Goal: Information Seeking & Learning: Learn about a topic

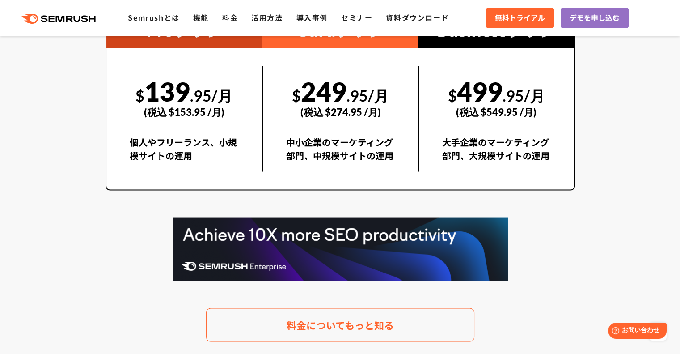
scroll to position [1877, 0]
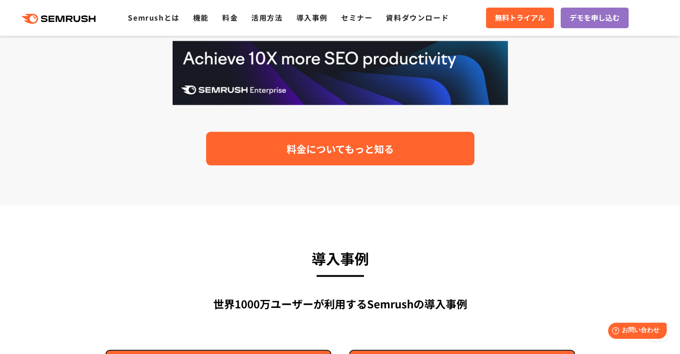
click at [361, 143] on span "料金についてもっと知る" at bounding box center [339, 149] width 107 height 16
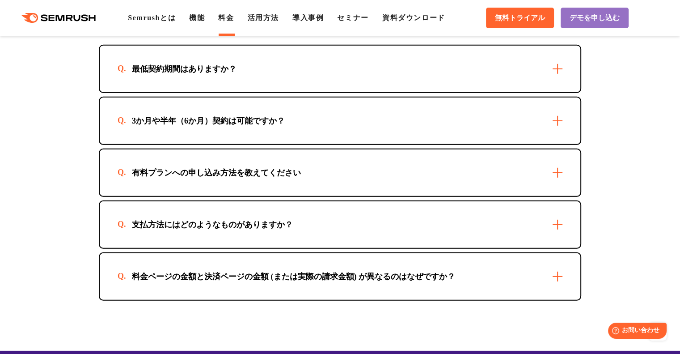
scroll to position [2548, 0]
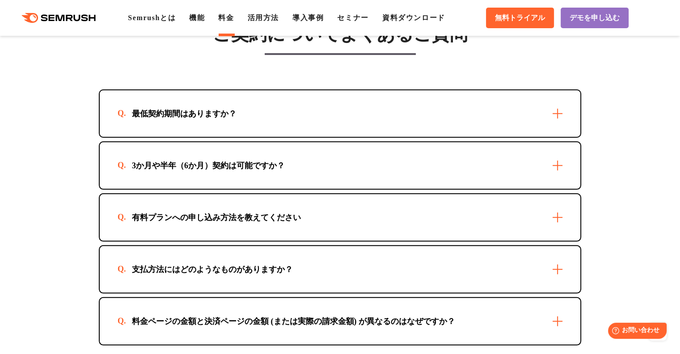
click at [404, 111] on div "最低契約期間はありますか？" at bounding box center [340, 113] width 480 height 46
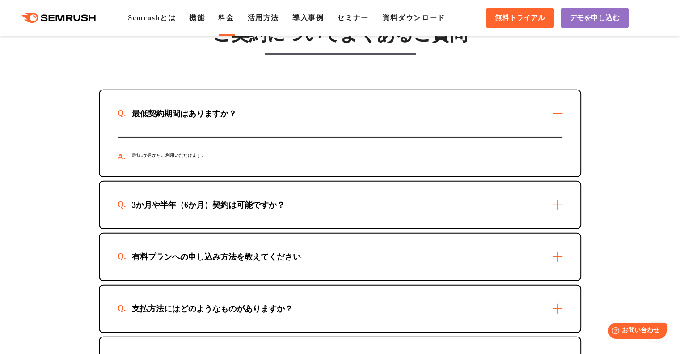
click at [407, 112] on div "最低契約期間はありますか？" at bounding box center [340, 113] width 480 height 46
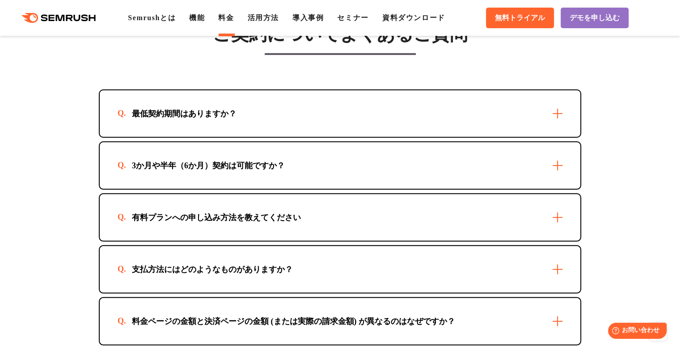
click at [414, 156] on div "3か月や半年（6か月）契約は可能ですか？" at bounding box center [340, 165] width 480 height 46
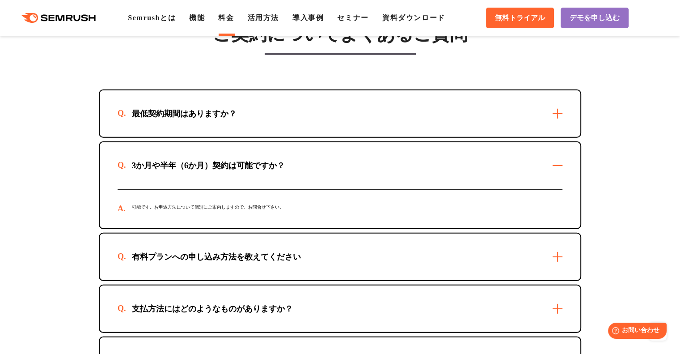
click at [414, 157] on div "3か月や半年（6か月）契約は可能ですか？" at bounding box center [340, 165] width 480 height 46
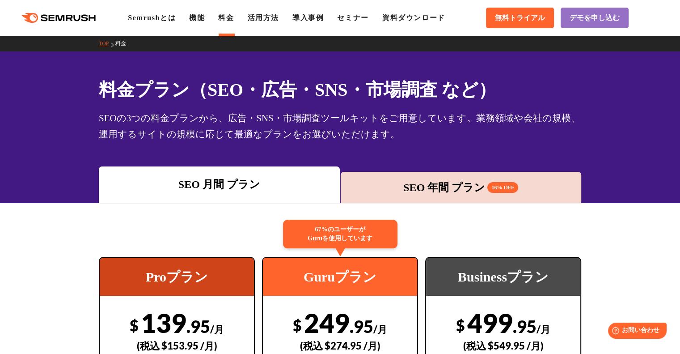
scroll to position [0, 0]
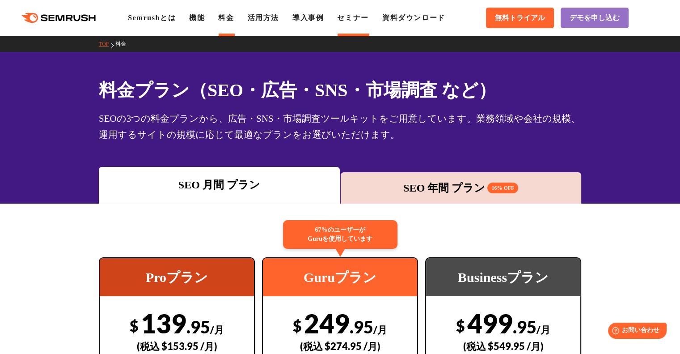
click at [352, 17] on link "セミナー" at bounding box center [352, 18] width 31 height 8
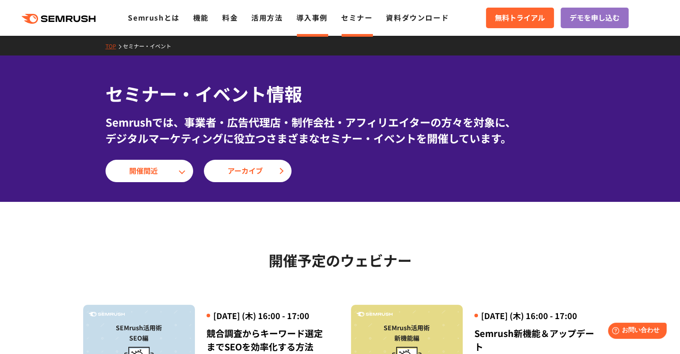
click at [317, 22] on link "導入事例" at bounding box center [311, 17] width 31 height 11
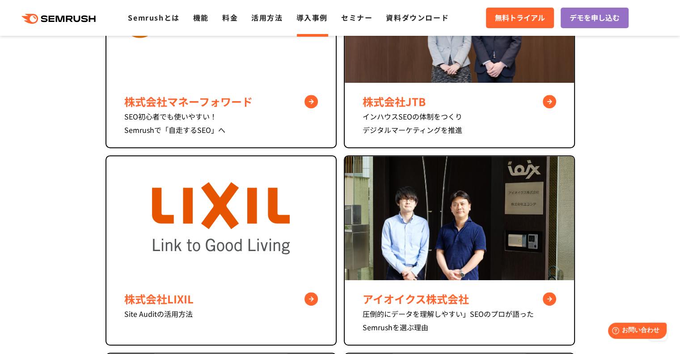
scroll to position [358, 0]
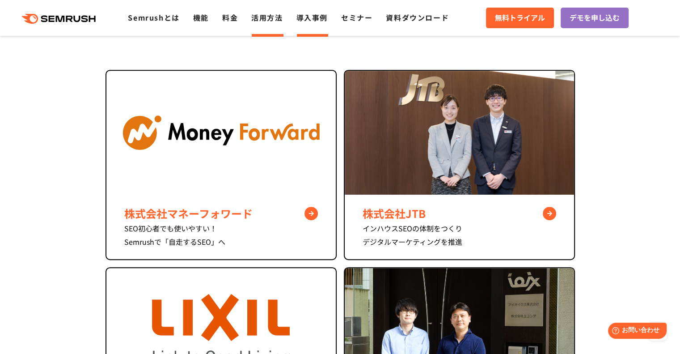
click at [263, 22] on link "活用方法" at bounding box center [266, 17] width 31 height 11
